Goal: Task Accomplishment & Management: Use online tool/utility

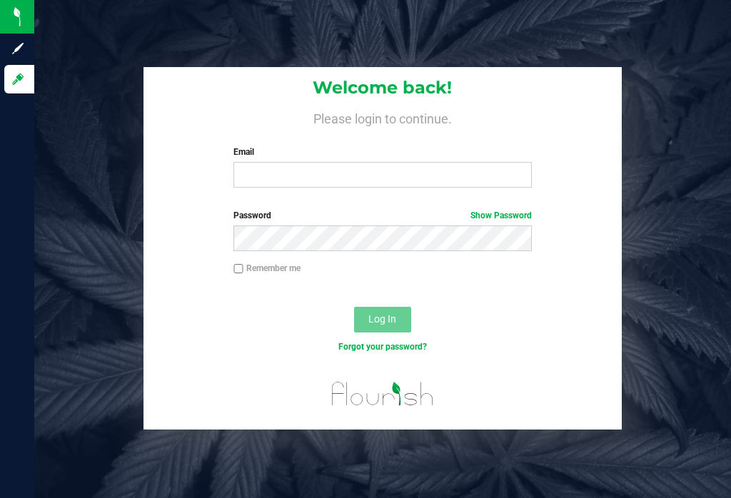
click at [427, 174] on input "Email" at bounding box center [381, 175] width 297 height 26
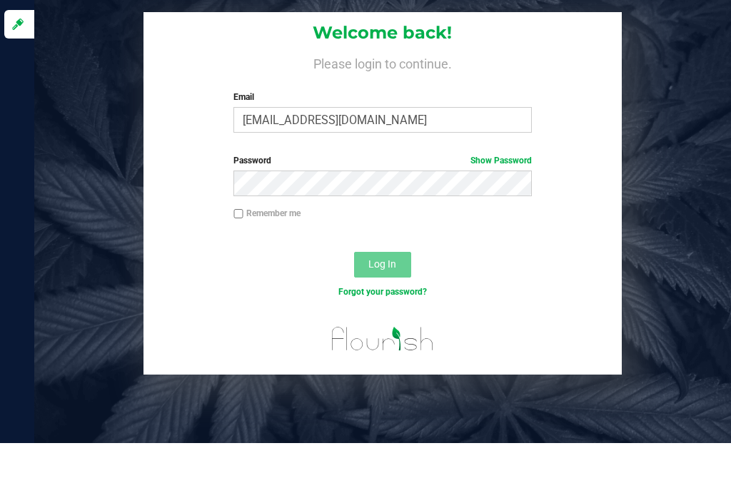
type input "[EMAIL_ADDRESS][DOMAIN_NAME]"
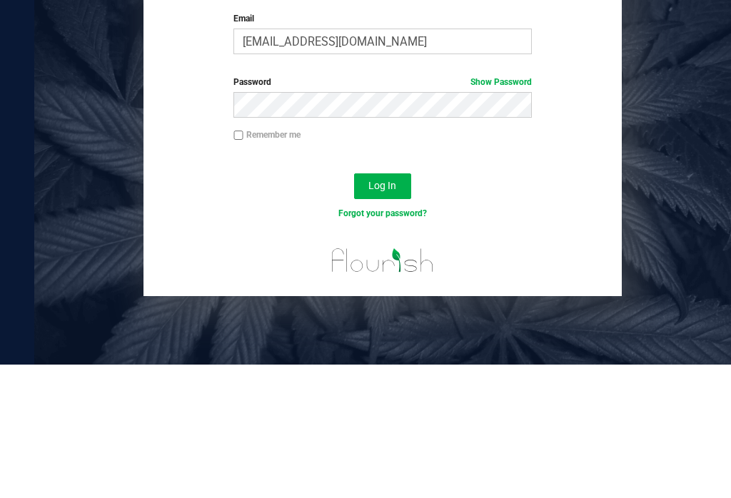
click at [395, 307] on button "Log In" at bounding box center [382, 320] width 57 height 26
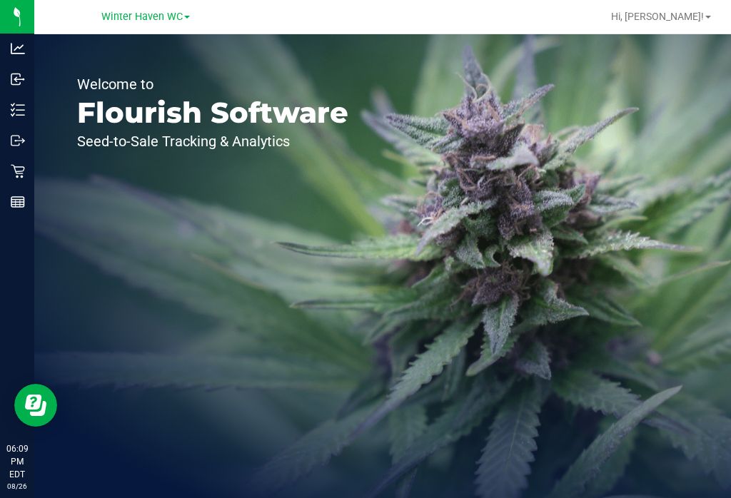
click at [34, 121] on div "Inventory" at bounding box center [19, 110] width 30 height 29
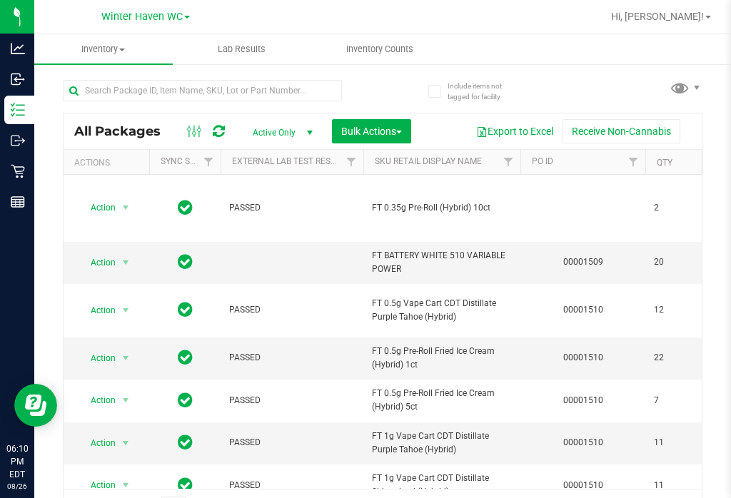
click at [389, 54] on span "Inventory Counts" at bounding box center [380, 49] width 106 height 13
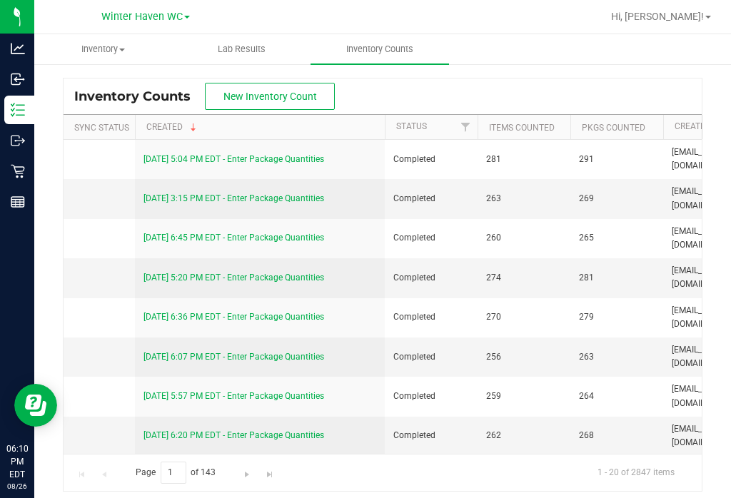
click at [262, 83] on button "New Inventory Count" at bounding box center [270, 96] width 130 height 27
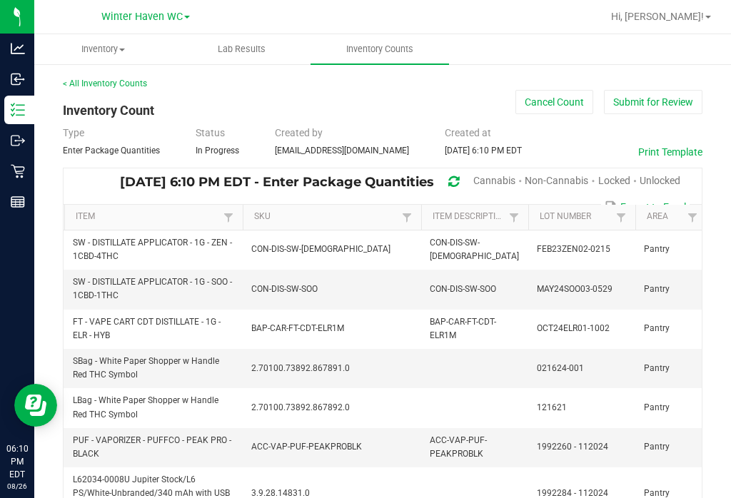
click at [664, 180] on span "Unlocked" at bounding box center [659, 180] width 41 height 11
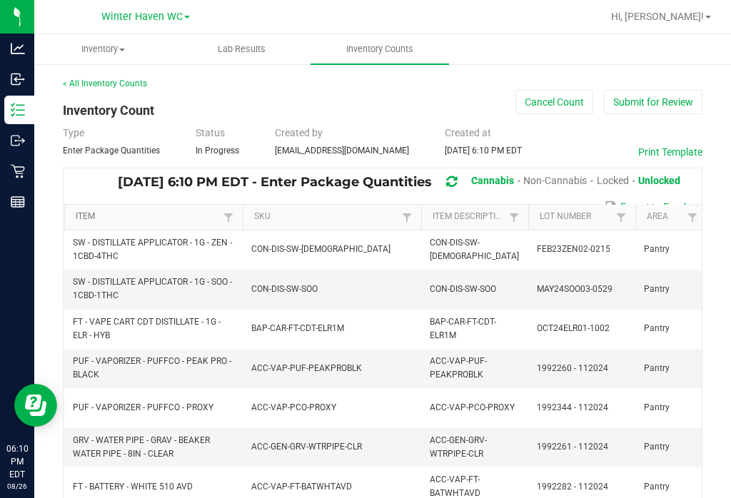
click at [171, 218] on link "Item" at bounding box center [147, 216] width 143 height 11
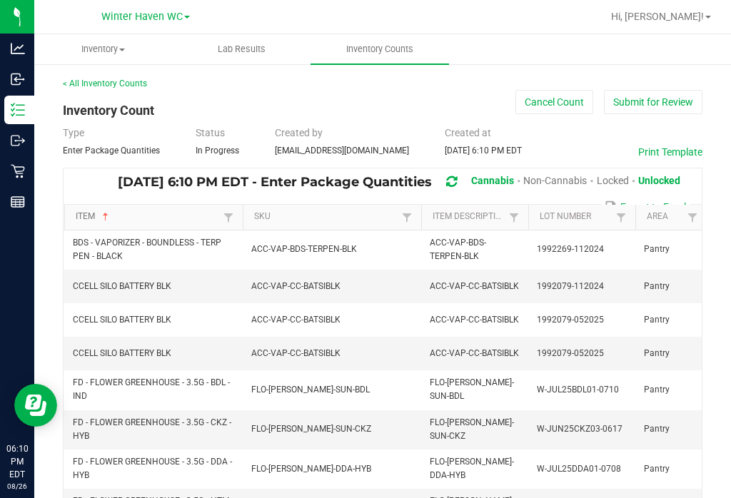
click at [181, 220] on link "Item" at bounding box center [147, 216] width 143 height 11
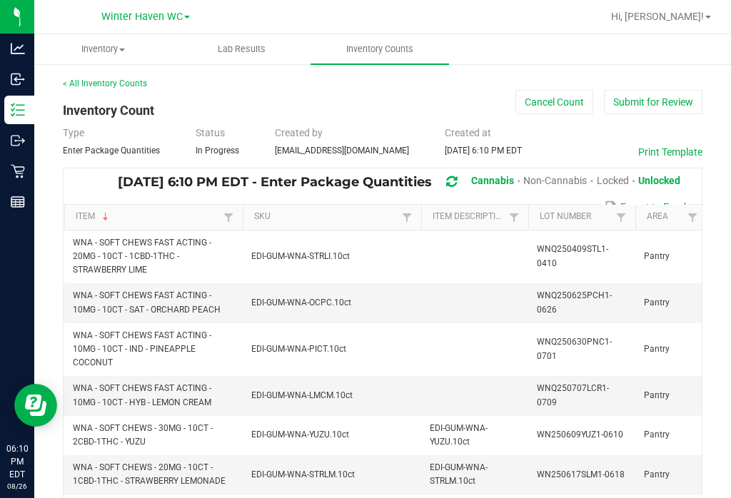
click at [83, 86] on link "< All Inventory Counts" at bounding box center [105, 83] width 84 height 10
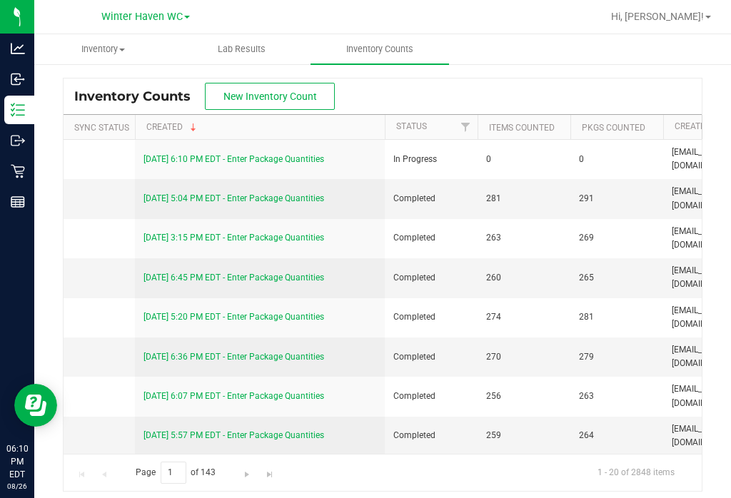
click at [213, 163] on link "8/26/25 6:10 PM EDT - Enter Package Quantities" at bounding box center [233, 159] width 180 height 10
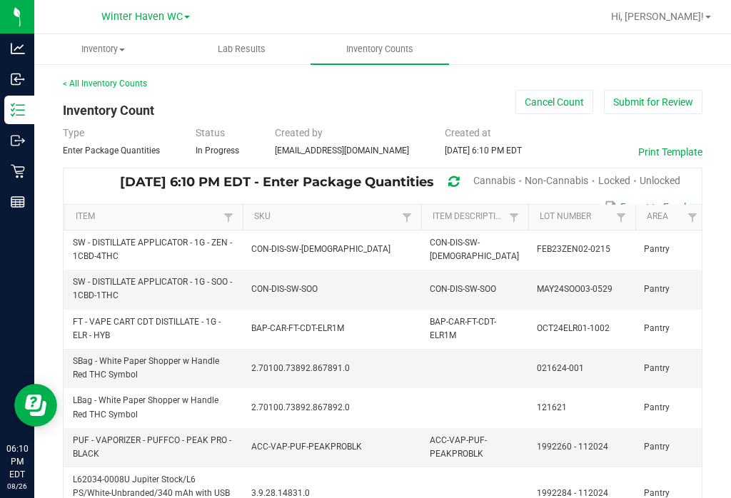
click at [669, 179] on span "Unlocked" at bounding box center [659, 180] width 41 height 11
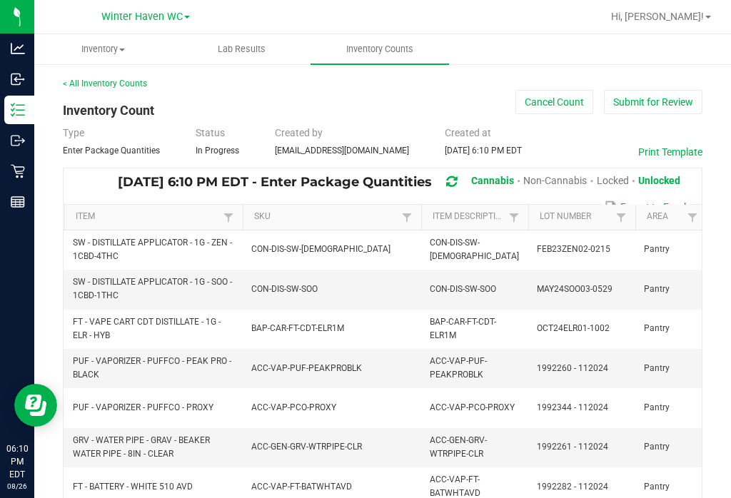
click at [384, 56] on uib-tab-heading "Inventory Counts" at bounding box center [379, 49] width 138 height 30
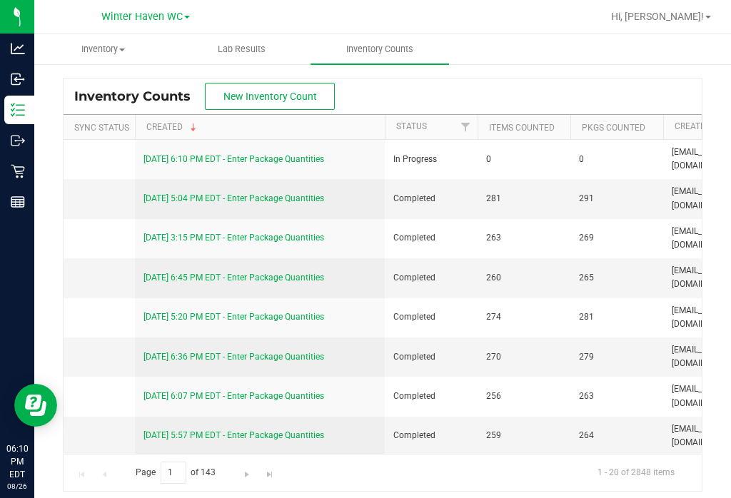
click at [296, 162] on link "8/26/25 6:10 PM EDT - Enter Package Quantities" at bounding box center [233, 159] width 180 height 10
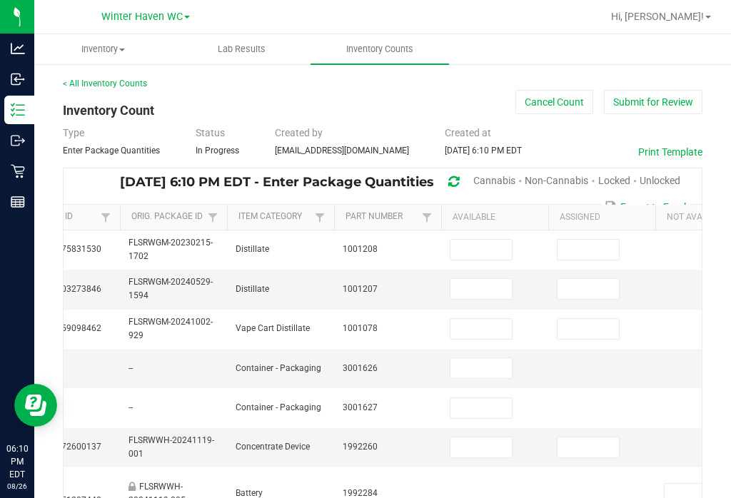
scroll to position [0, 805]
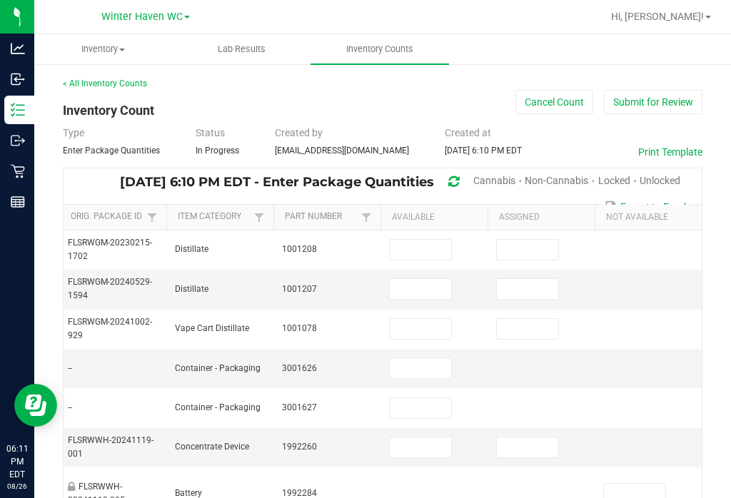
click at [674, 175] on span "Unlocked" at bounding box center [659, 180] width 41 height 11
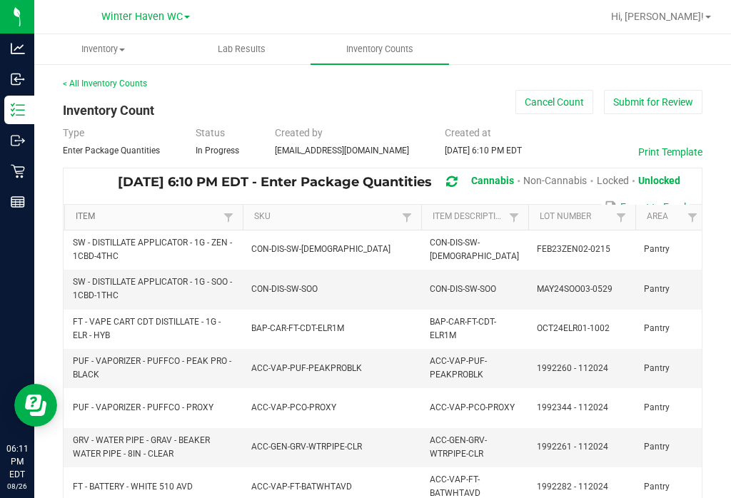
click at [193, 216] on link "Item" at bounding box center [147, 216] width 143 height 11
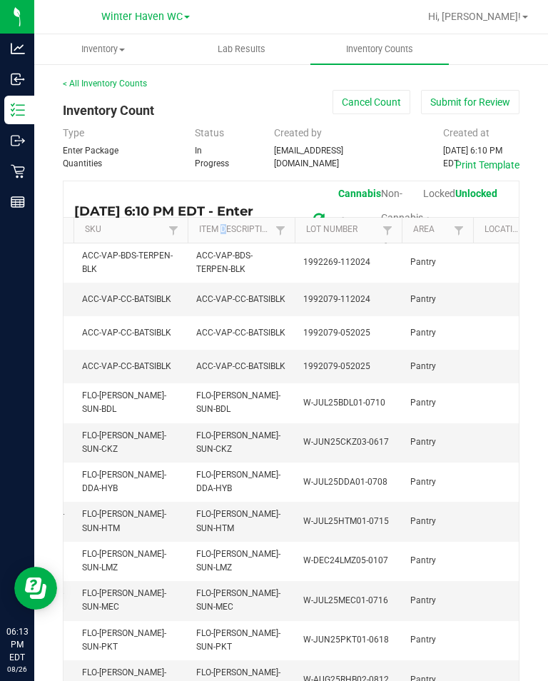
scroll to position [0, 186]
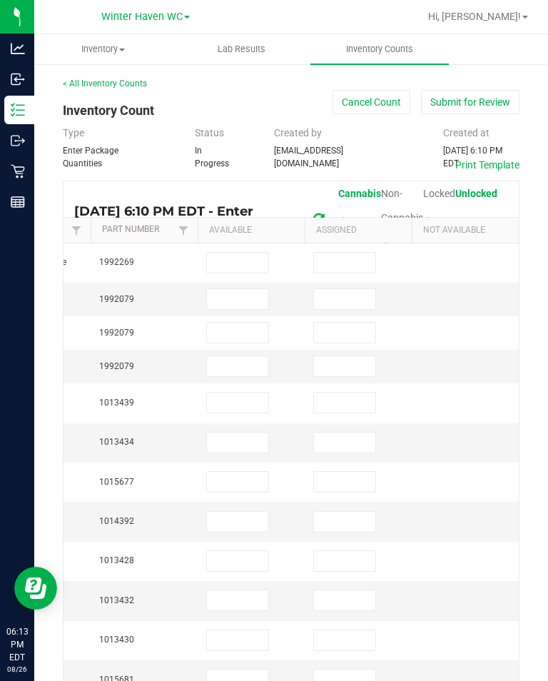
click at [362, 218] on th "Assigned" at bounding box center [358, 231] width 107 height 26
click at [398, 218] on th "Assigned" at bounding box center [358, 231] width 107 height 26
click at [464, 350] on td at bounding box center [465, 367] width 107 height 34
click at [351, 218] on th "Assigned" at bounding box center [358, 231] width 107 height 26
click at [399, 218] on th "Assigned" at bounding box center [358, 231] width 107 height 26
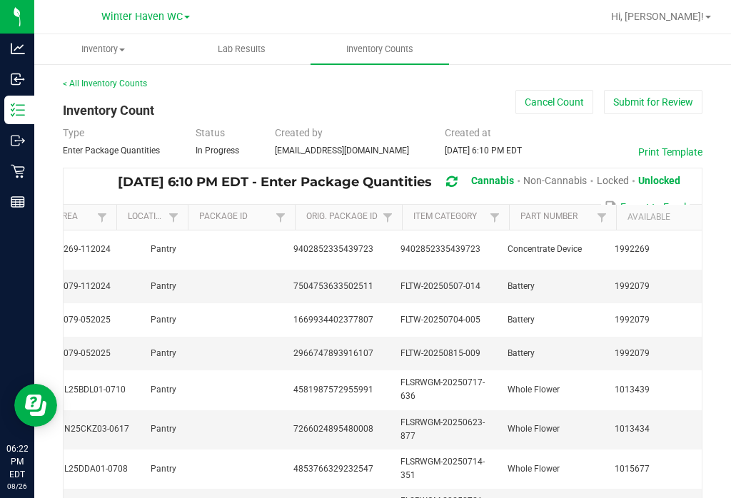
scroll to position [0, 367]
